Goal: Task Accomplishment & Management: Manage account settings

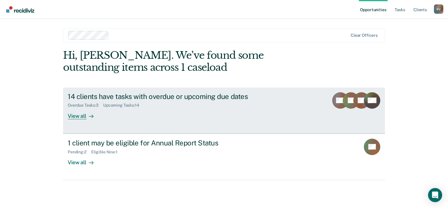
click at [75, 117] on div "View all" at bounding box center [84, 113] width 33 height 11
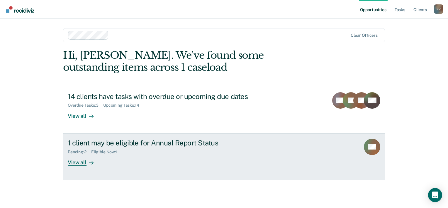
click at [77, 166] on link "1 client may be eligible for Annual Report Status Pending : 2 Eligible Now : 1 …" at bounding box center [224, 157] width 322 height 46
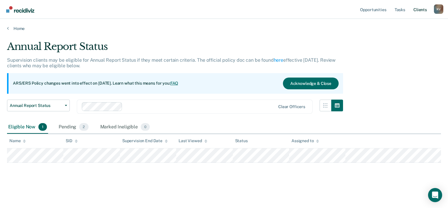
click at [419, 11] on link "Client s" at bounding box center [421, 9] width 16 height 19
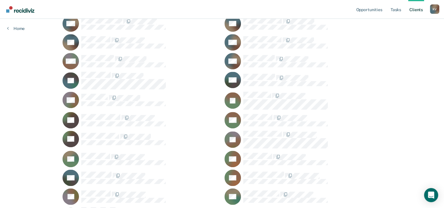
scroll to position [428, 0]
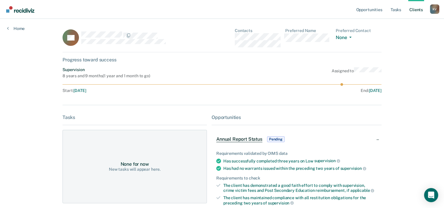
click at [231, 115] on div "Opportunities" at bounding box center [297, 117] width 170 height 6
click at [279, 140] on span "Pending" at bounding box center [276, 139] width 18 height 6
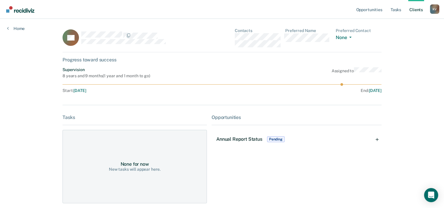
click at [279, 140] on span "Pending" at bounding box center [276, 139] width 18 height 6
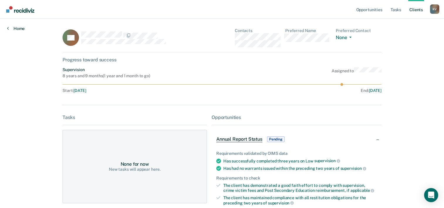
click at [21, 30] on link "Home" at bounding box center [16, 28] width 18 height 5
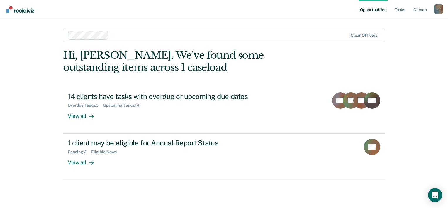
click at [373, 9] on link "Opportunities" at bounding box center [373, 9] width 28 height 19
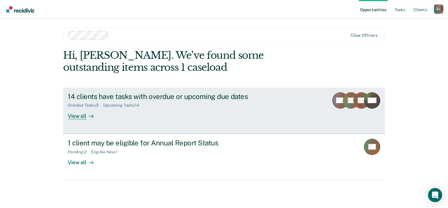
click at [132, 104] on div "Upcoming Tasks : 14" at bounding box center [123, 105] width 41 height 5
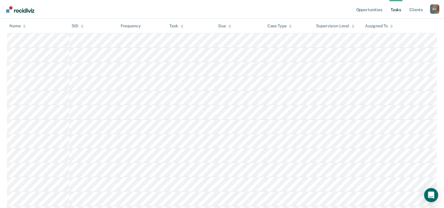
scroll to position [59, 0]
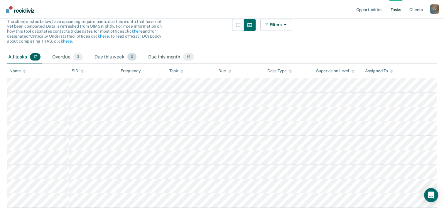
click at [105, 56] on div "Due this week 0" at bounding box center [115, 57] width 44 height 13
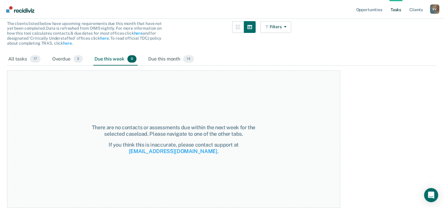
scroll to position [57, 0]
click at [175, 59] on div "Due this month 14" at bounding box center [171, 59] width 48 height 13
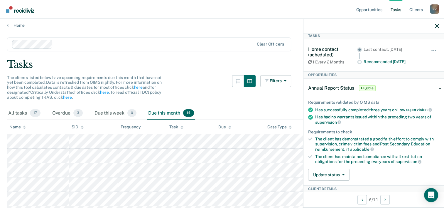
scroll to position [0, 0]
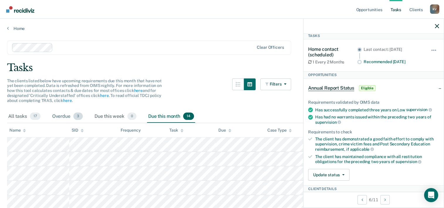
click at [67, 119] on div "Overdue 3" at bounding box center [67, 116] width 33 height 13
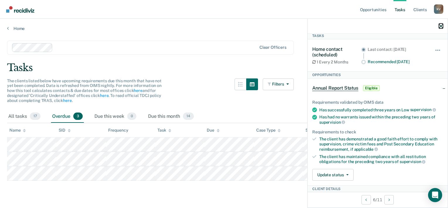
click at [439, 26] on icon "button" at bounding box center [441, 26] width 4 height 4
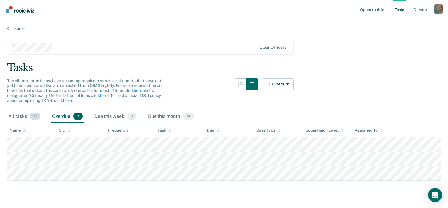
click at [30, 116] on span "17" at bounding box center [35, 116] width 11 height 8
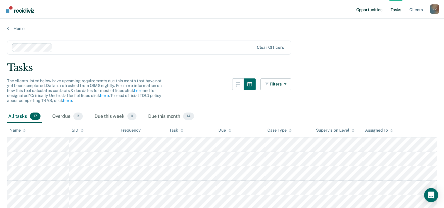
click at [363, 11] on link "Opportunities" at bounding box center [369, 9] width 28 height 19
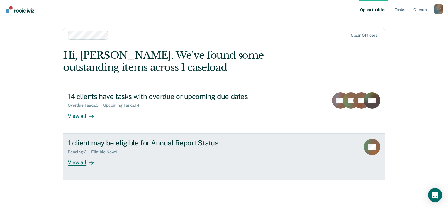
click at [85, 163] on div "View all" at bounding box center [84, 159] width 33 height 11
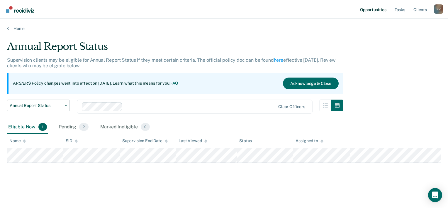
click at [373, 9] on link "Opportunities" at bounding box center [373, 9] width 28 height 19
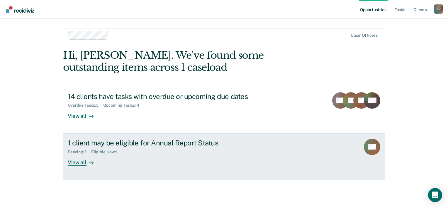
click at [81, 153] on div "Pending : 2" at bounding box center [79, 151] width 23 height 5
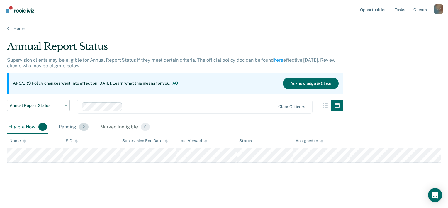
click at [84, 126] on span "2" at bounding box center [83, 127] width 9 height 8
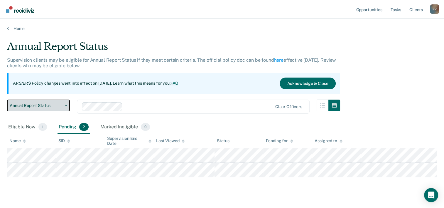
click at [67, 105] on icon "button" at bounding box center [66, 105] width 2 height 1
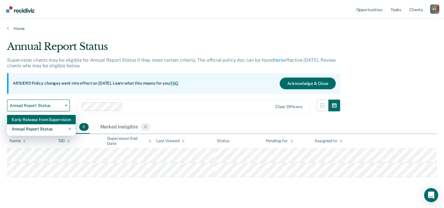
click at [54, 121] on div "Early Release from Supervision" at bounding box center [41, 119] width 59 height 9
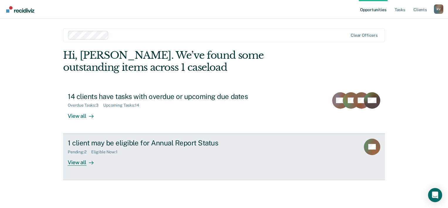
click at [77, 162] on div "View all" at bounding box center [84, 159] width 33 height 11
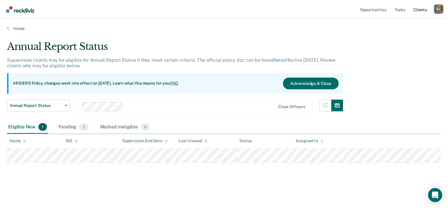
click at [418, 11] on link "Client s" at bounding box center [421, 9] width 16 height 19
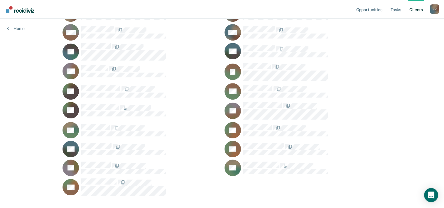
scroll to position [428, 0]
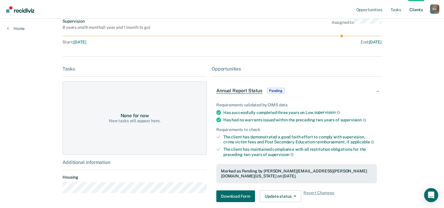
scroll to position [59, 0]
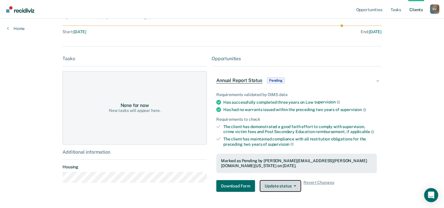
click at [291, 183] on button "Update status" at bounding box center [280, 186] width 41 height 12
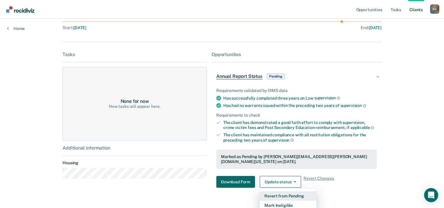
scroll to position [72, 0]
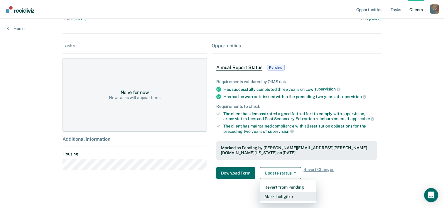
click at [285, 193] on button "Mark Ineligible" at bounding box center [288, 196] width 57 height 9
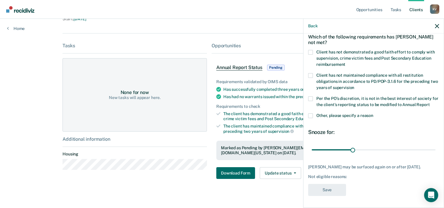
scroll to position [38, 0]
click at [311, 50] on span at bounding box center [310, 52] width 5 height 5
click at [345, 62] on input "Client has not demonstrated a good faith effort to comply with supervision, cri…" at bounding box center [345, 62] width 0 height 0
click at [309, 50] on span at bounding box center [310, 52] width 5 height 5
click at [345, 62] on input "Client has not demonstrated a good faith effort to comply with supervision, cri…" at bounding box center [345, 62] width 0 height 0
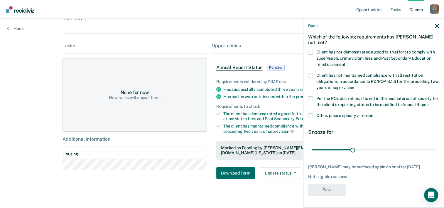
click at [308, 113] on span at bounding box center [310, 115] width 5 height 5
click at [373, 113] on input "Other, please specify a reason" at bounding box center [373, 113] width 0 height 0
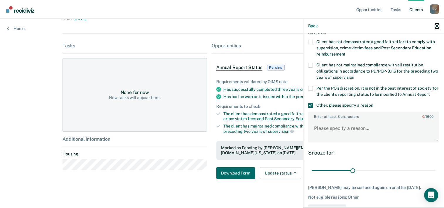
click at [436, 27] on icon "button" at bounding box center [437, 26] width 4 height 4
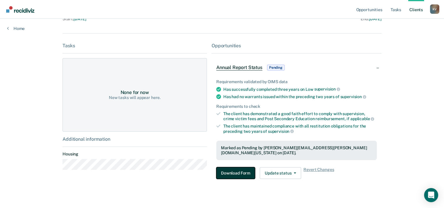
click at [240, 168] on button "Download Form" at bounding box center [235, 173] width 39 height 12
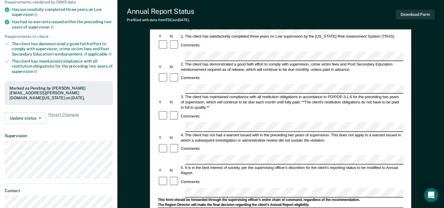
scroll to position [117, 0]
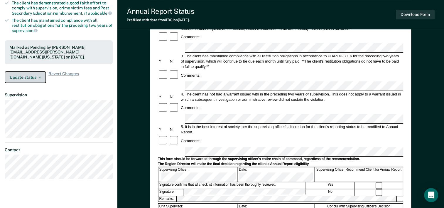
click at [40, 71] on button "Update status" at bounding box center [25, 77] width 41 height 12
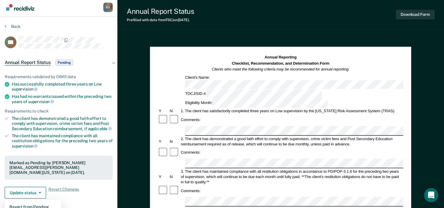
scroll to position [0, 0]
